Goal: Find specific page/section: Find specific page/section

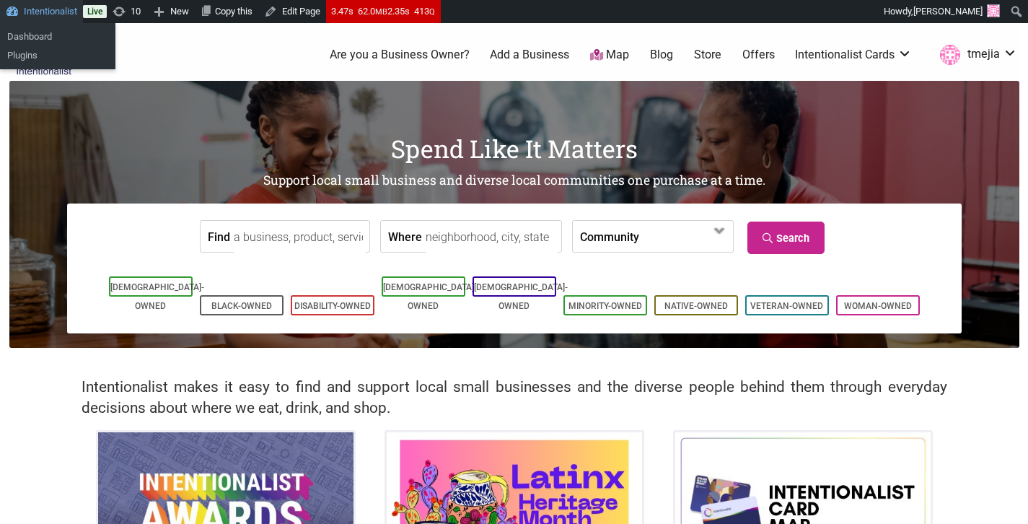
click at [66, 17] on link "Intentionalist" at bounding box center [41, 11] width 83 height 23
click at [60, 30] on link "Dashboard" at bounding box center [57, 36] width 115 height 19
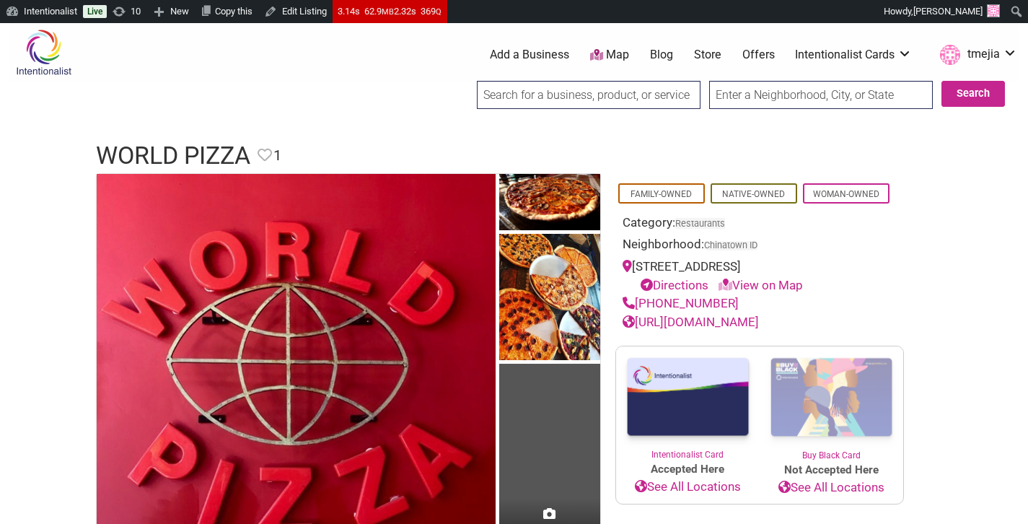
click at [521, 92] on input "search" at bounding box center [589, 95] width 224 height 28
type input "a"
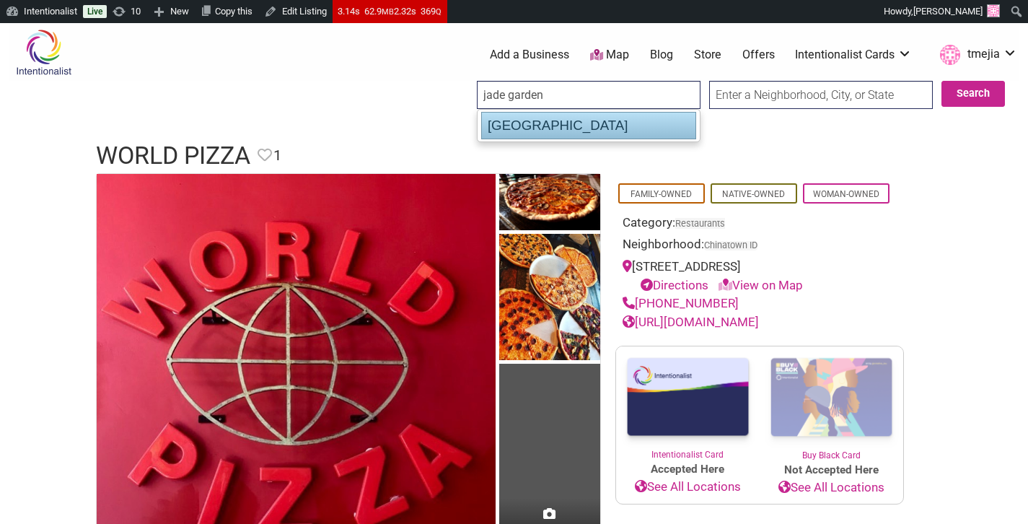
click at [543, 129] on div "[GEOGRAPHIC_DATA]" at bounding box center [588, 125] width 215 height 27
type input "[GEOGRAPHIC_DATA]"
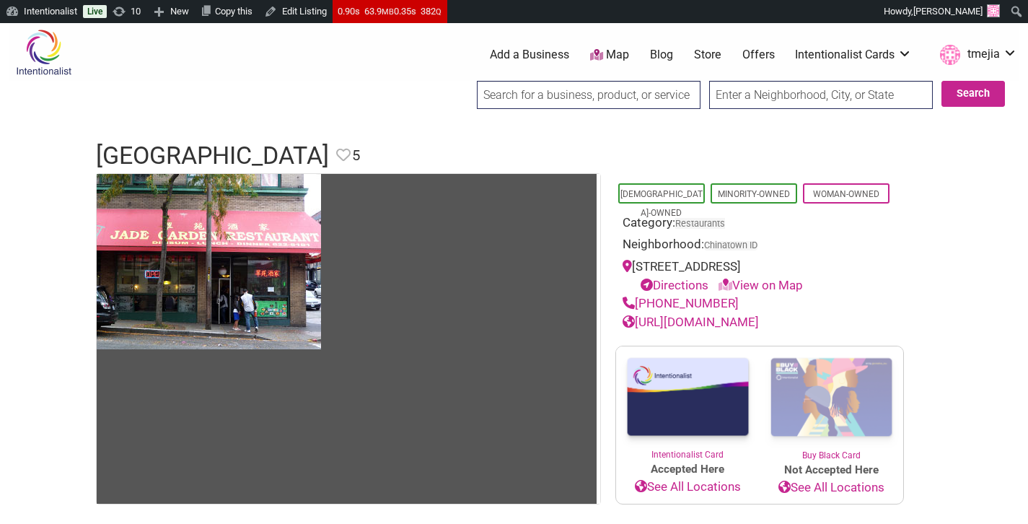
click at [527, 95] on input "search" at bounding box center [589, 95] width 224 height 28
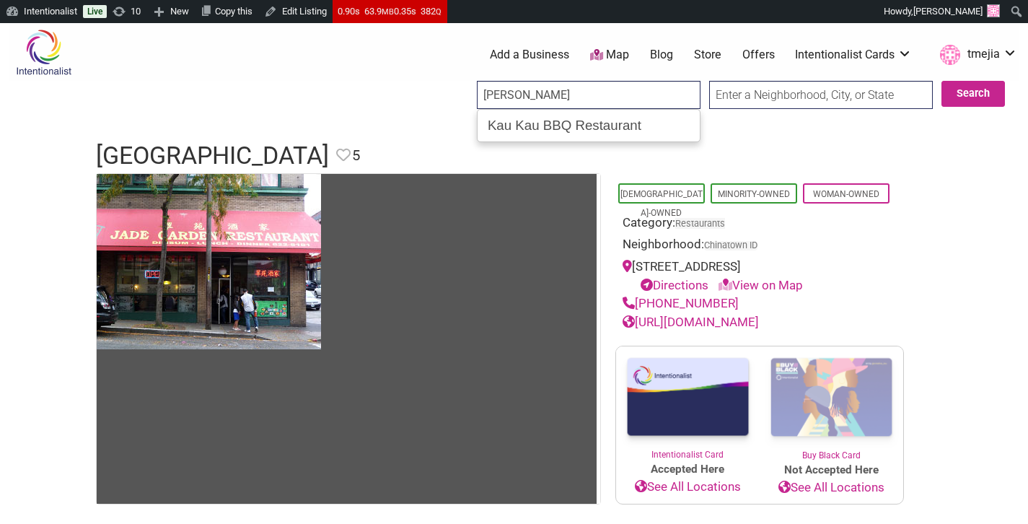
type input "Kau Kau BBQ Restaurant"
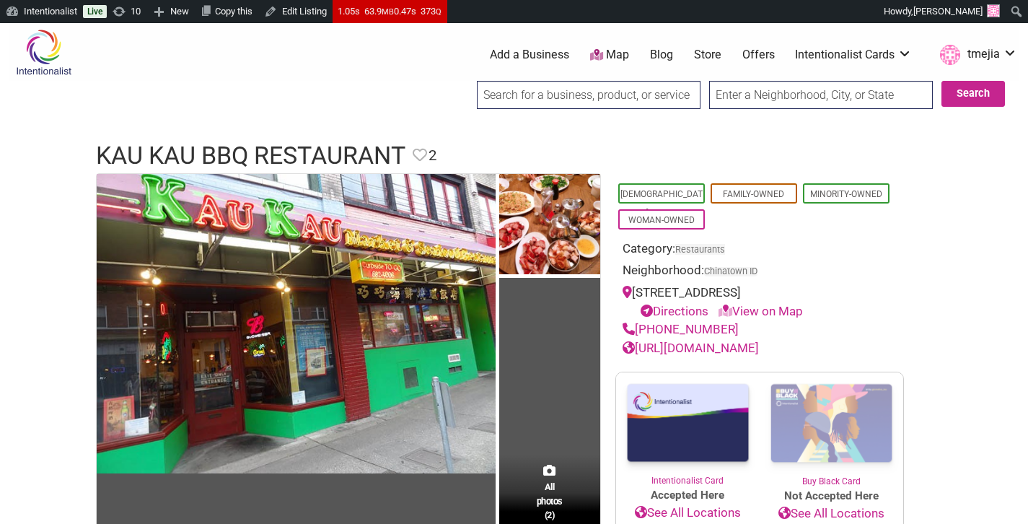
click at [695, 345] on link "http://www.kaukaubbq.com/index.html#Top" at bounding box center [690, 347] width 136 height 14
click at [634, 88] on input "search" at bounding box center [589, 95] width 224 height 28
type input "Fortune Garden Restaurant"
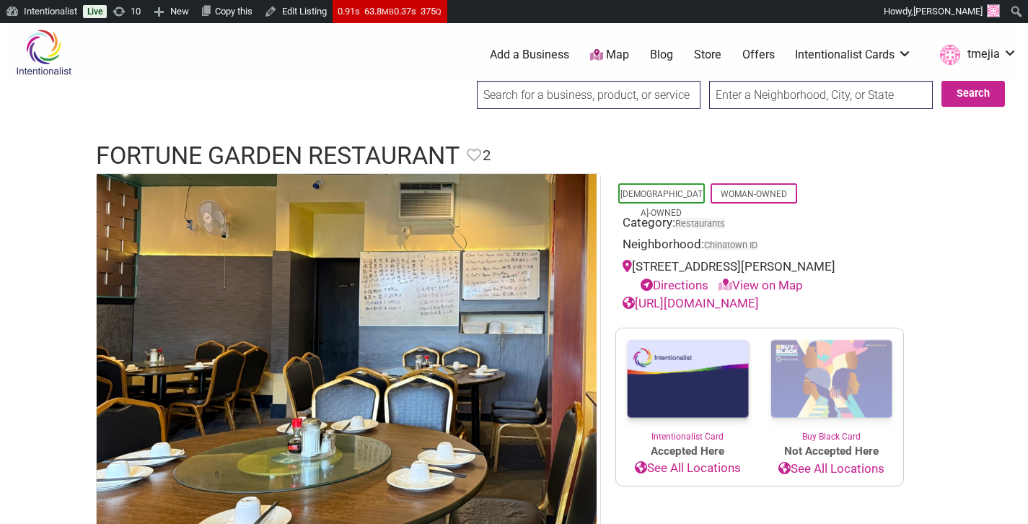
click at [584, 100] on input "search" at bounding box center [589, 95] width 224 height 28
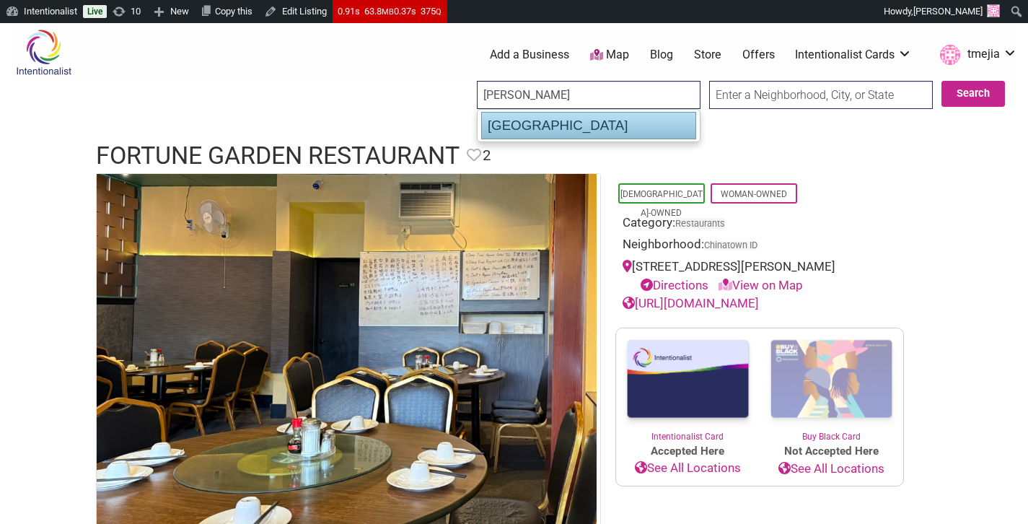
click at [590, 127] on div "Jade Garden Restaurant" at bounding box center [588, 125] width 215 height 27
type input "Jade Garden Restaurant"
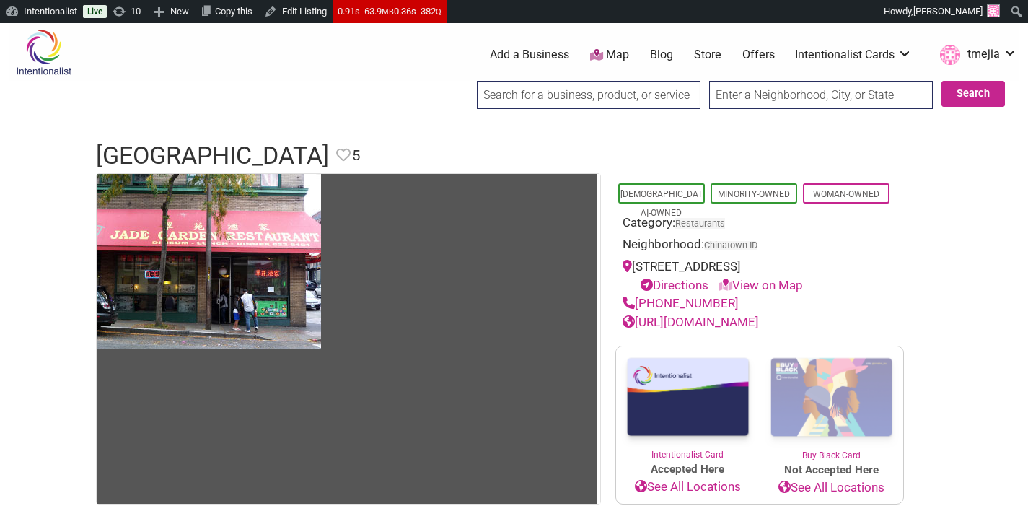
click at [482, 144] on header "Jade Garden Restaurant Favorite Favorite 5 Feature Listing" at bounding box center [514, 155] width 837 height 35
click at [566, 98] on input "search" at bounding box center [589, 95] width 224 height 28
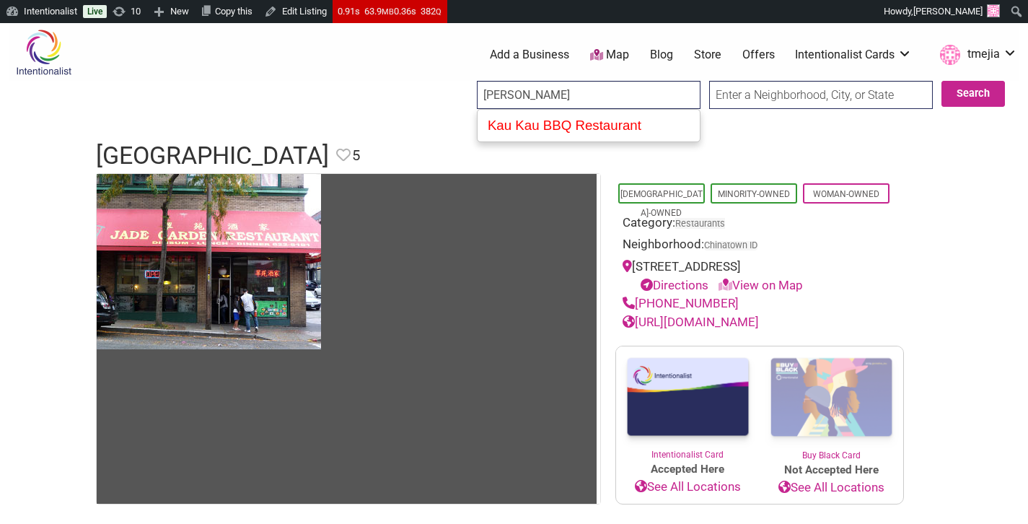
click at [569, 121] on div "Kau Kau BBQ Restaurant" at bounding box center [589, 126] width 214 height 26
type input "Kau Kau BBQ Restaurant"
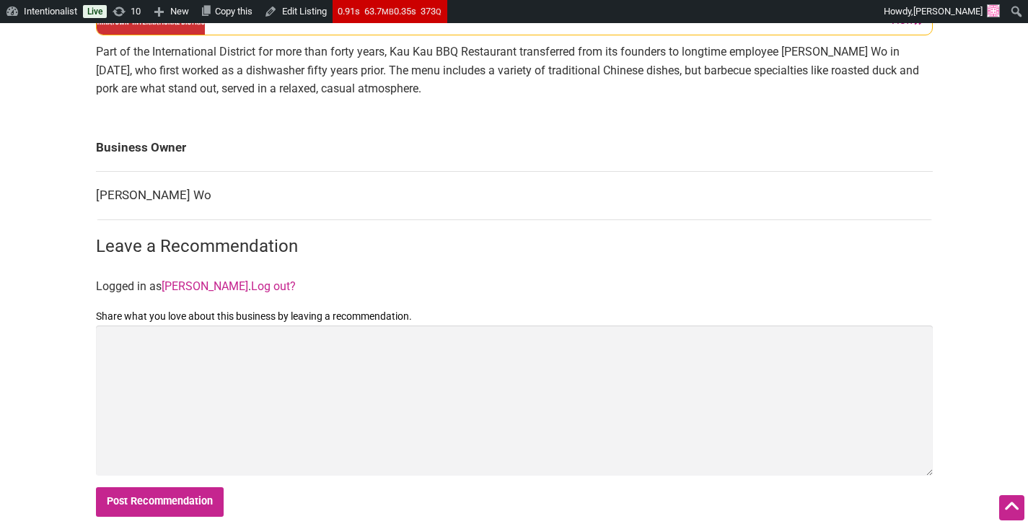
scroll to position [457, 0]
